Goal: Navigation & Orientation: Find specific page/section

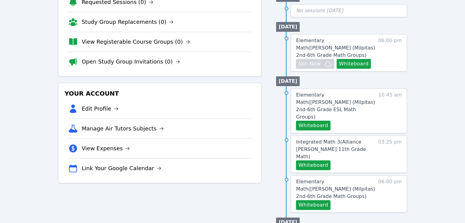
scroll to position [104, 0]
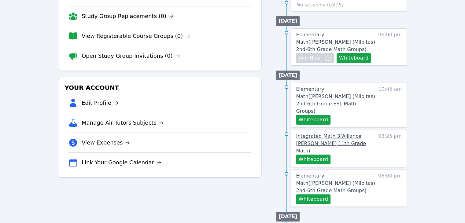
click at [229, 133] on span "Integrated Math 3 ( Alliance McKinzie 11th Grade Math )" at bounding box center [331, 143] width 70 height 20
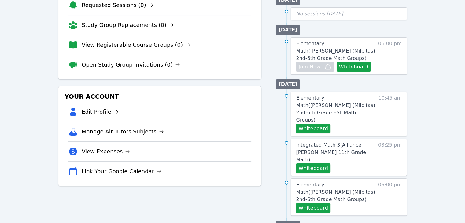
scroll to position [97, 0]
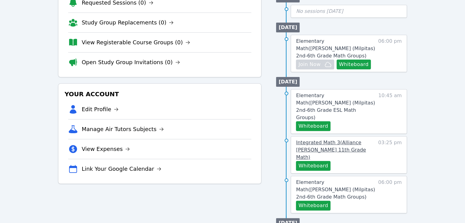
click at [323, 140] on span "Integrated Math 3 ( Alliance [PERSON_NAME] 11th Grade Math )" at bounding box center [331, 150] width 70 height 20
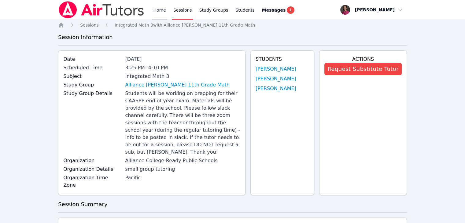
click at [158, 10] on link "Home" at bounding box center [159, 10] width 15 height 20
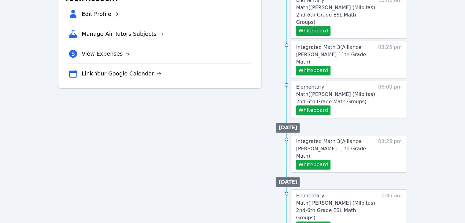
scroll to position [198, 0]
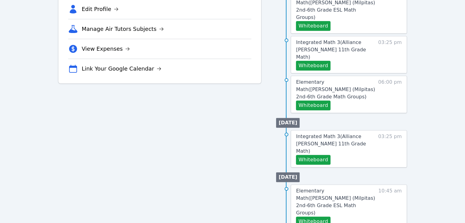
scroll to position [198, 0]
